Goal: Task Accomplishment & Management: Manage account settings

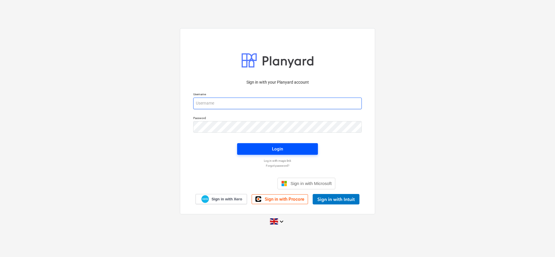
type input "[PERSON_NAME][EMAIL_ADDRESS][DOMAIN_NAME]"
click at [271, 150] on span "Login" at bounding box center [277, 149] width 67 height 8
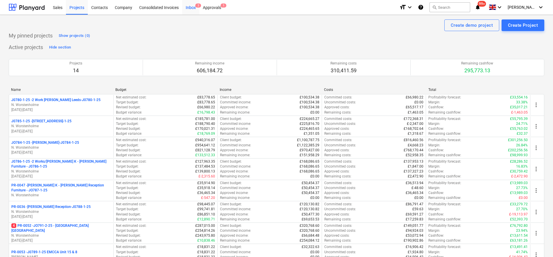
click at [192, 9] on div "Inbox 2" at bounding box center [190, 7] width 17 height 15
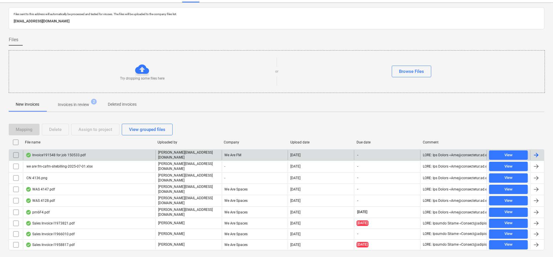
scroll to position [22, 0]
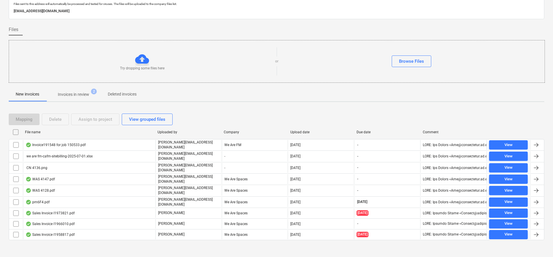
click at [75, 95] on p "Invoices in review" at bounding box center [73, 95] width 31 height 6
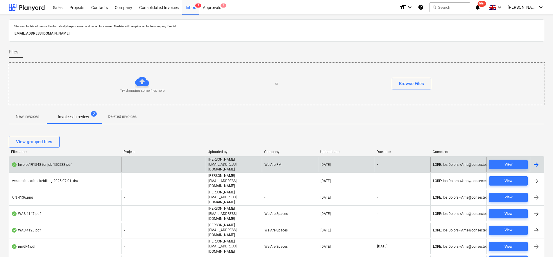
click at [108, 161] on div "Invoice191548 for job 150533.pdf" at bounding box center [65, 164] width 113 height 15
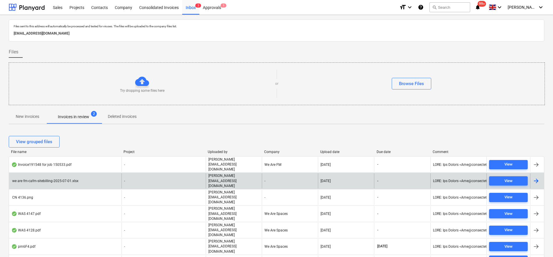
click at [66, 175] on div "we are fm-cafm-sitebilling-2025-07-01.xlsx" at bounding box center [65, 181] width 113 height 15
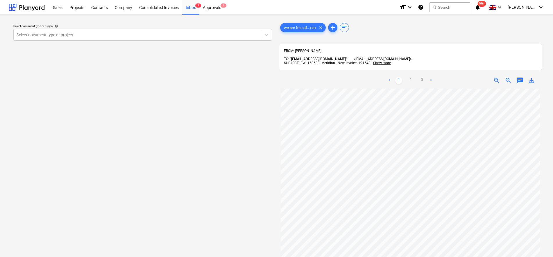
click at [409, 72] on div "< 1 2 3 >" at bounding box center [410, 80] width 85 height 16
click at [412, 77] on link "2" at bounding box center [410, 80] width 7 height 7
click at [421, 77] on link "3" at bounding box center [422, 80] width 7 height 7
click at [191, 5] on div "Inbox 2" at bounding box center [190, 7] width 17 height 15
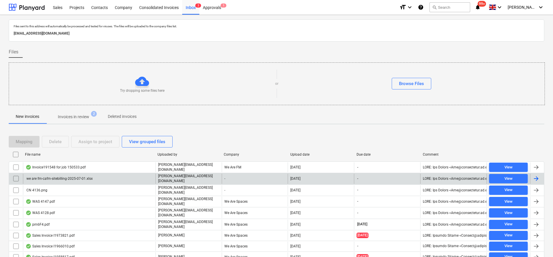
click at [16, 179] on input "checkbox" at bounding box center [15, 178] width 9 height 9
click at [49, 140] on div "Delete" at bounding box center [55, 142] width 13 height 8
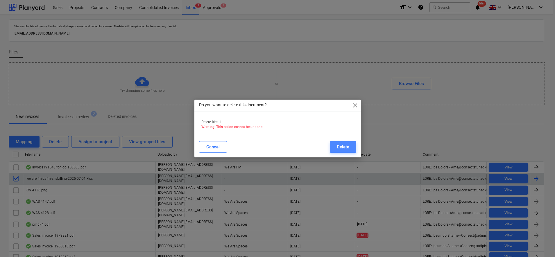
click at [343, 147] on div "Delete" at bounding box center [343, 147] width 13 height 8
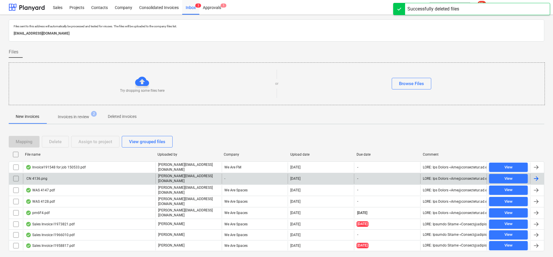
click at [39, 178] on div "CN 4136.png" at bounding box center [37, 179] width 22 height 4
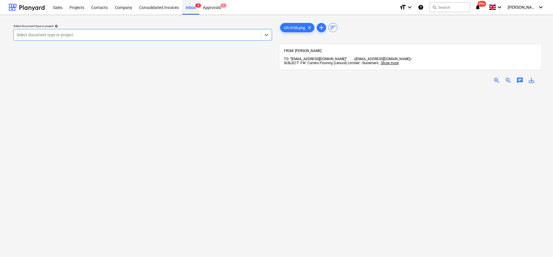
click at [194, 6] on div "Inbox 2" at bounding box center [190, 7] width 17 height 15
